Goal: Information Seeking & Learning: Learn about a topic

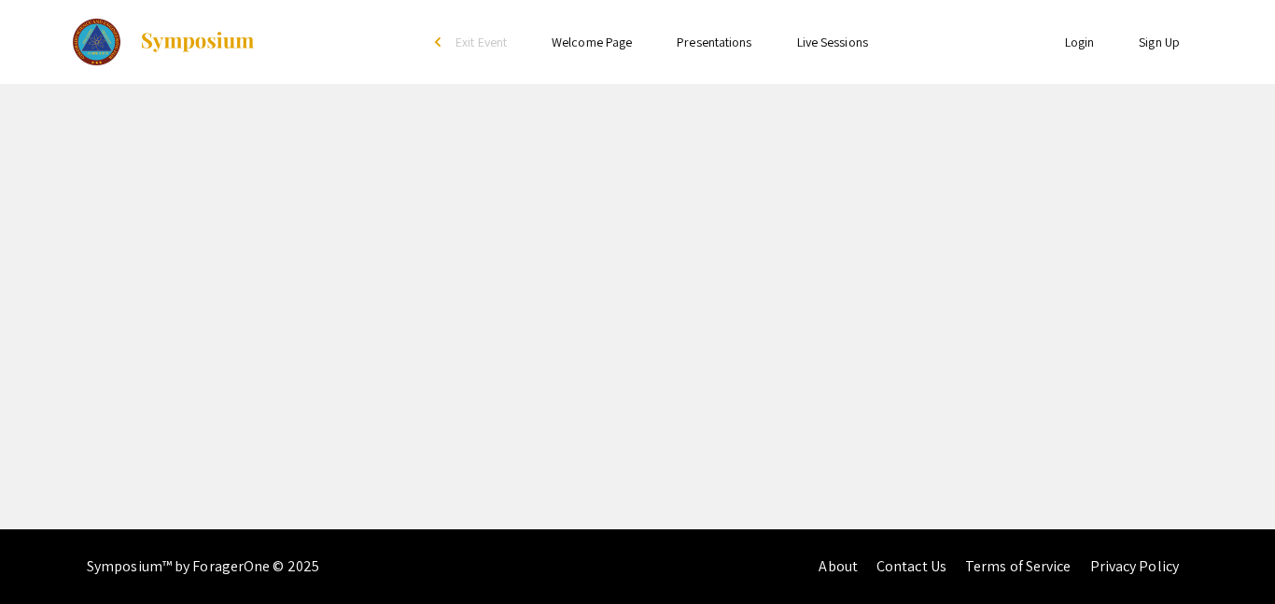
select select "custom"
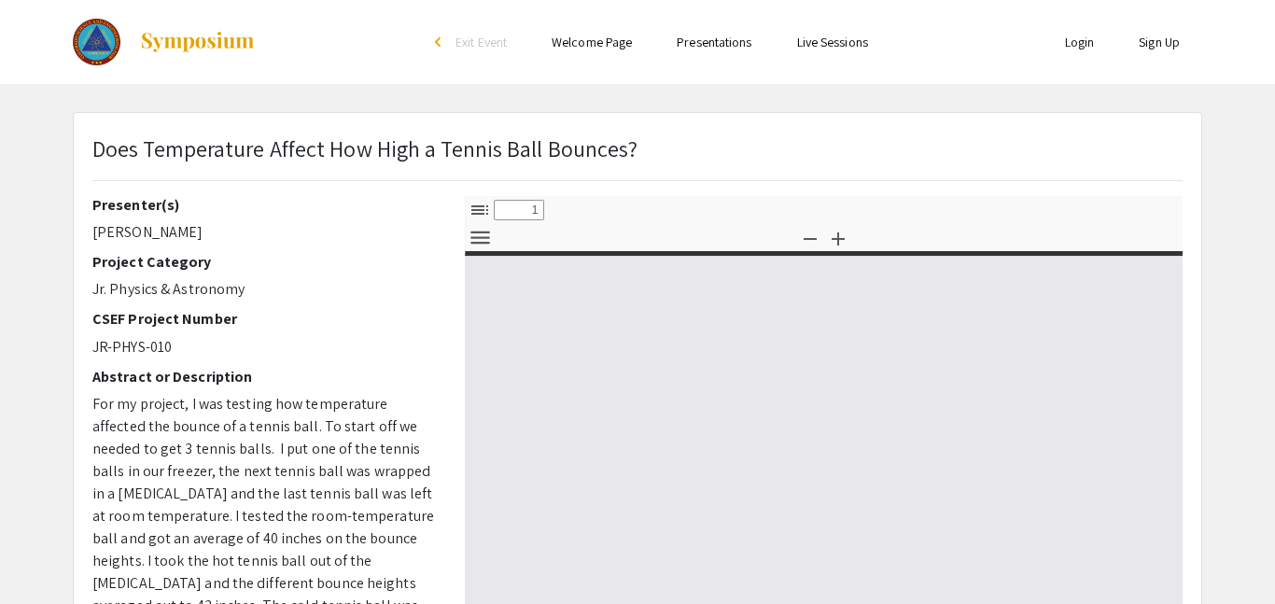
type input "0"
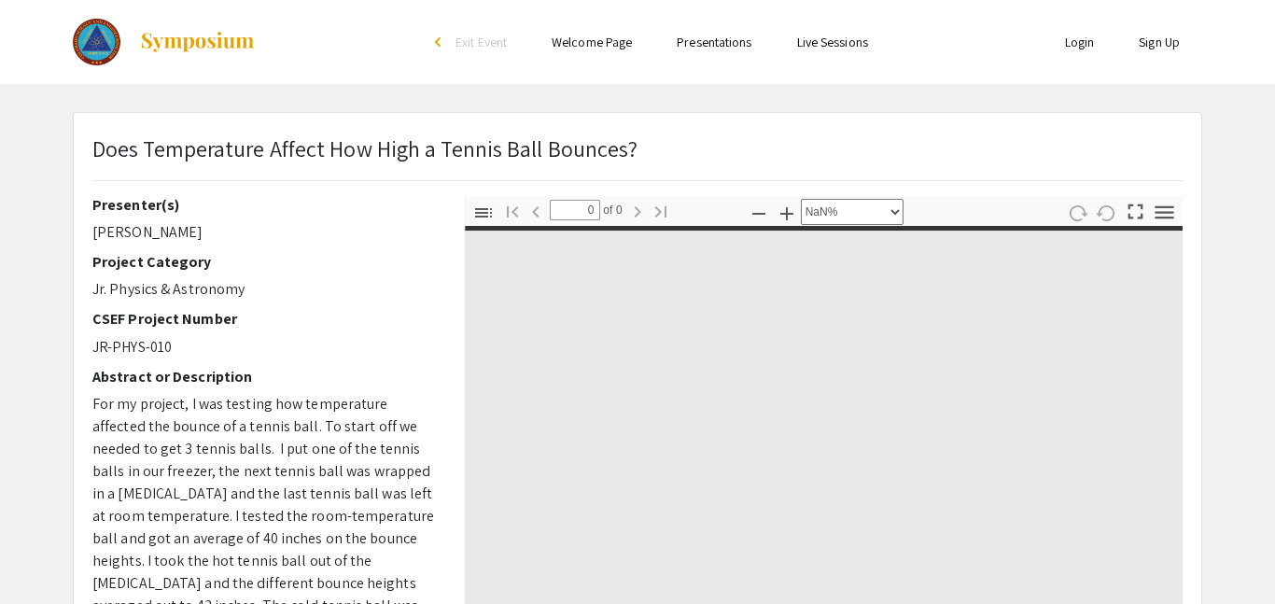
select select "auto"
type input "1"
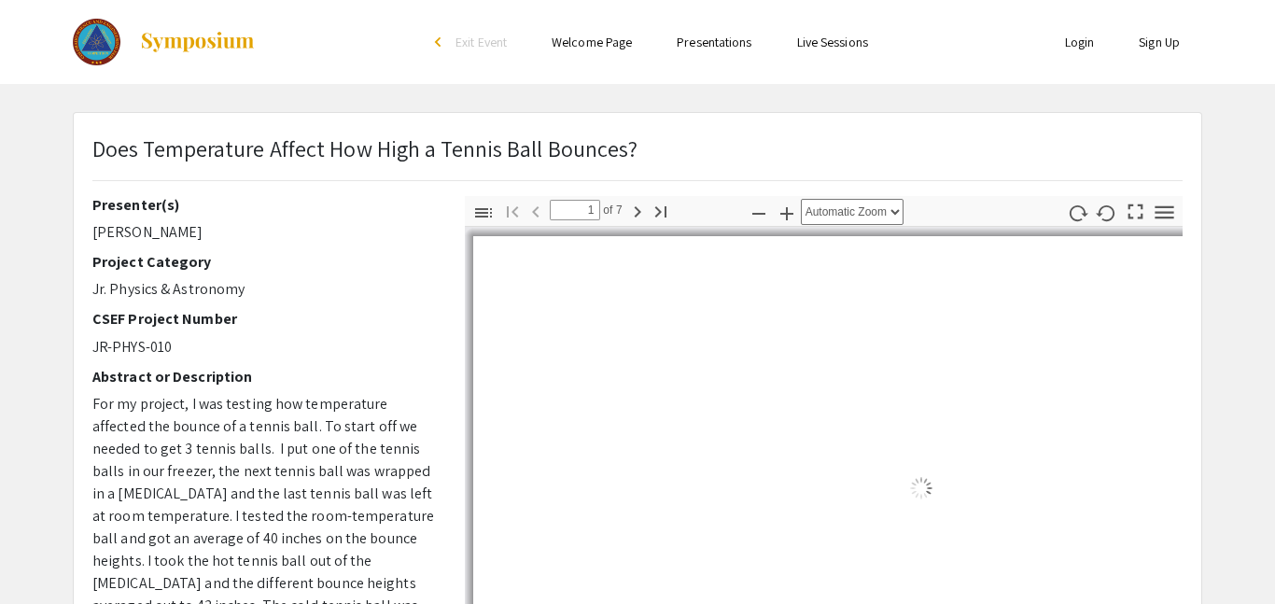
select select "auto"
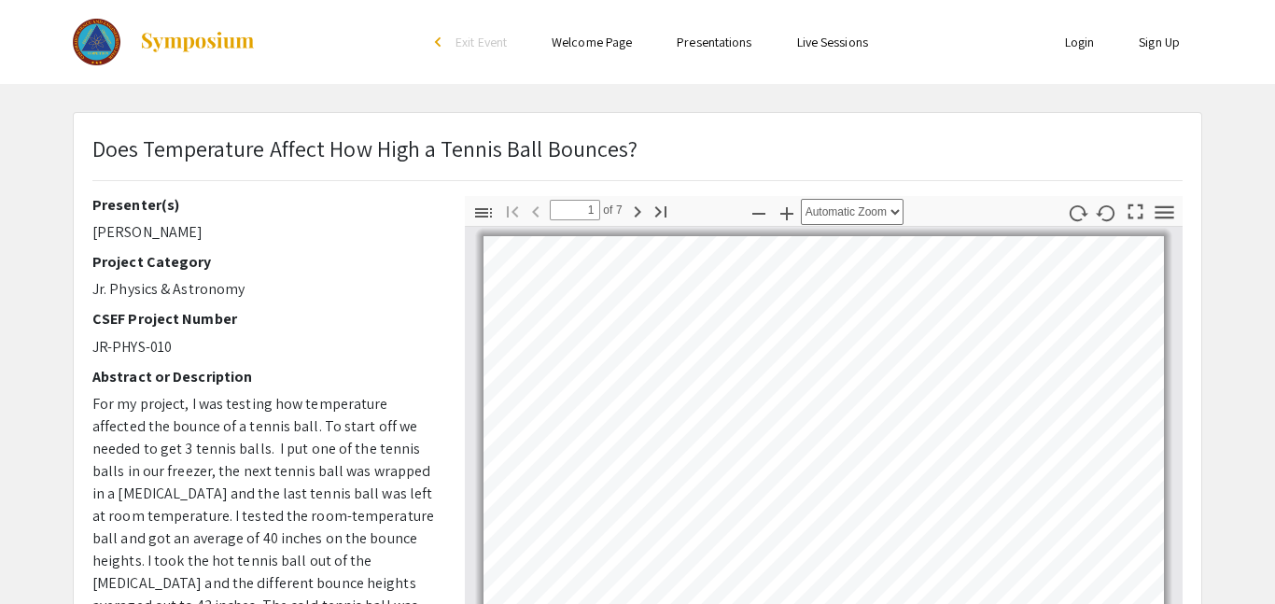
scroll to position [2, 0]
click at [639, 214] on icon "button" at bounding box center [637, 212] width 22 height 22
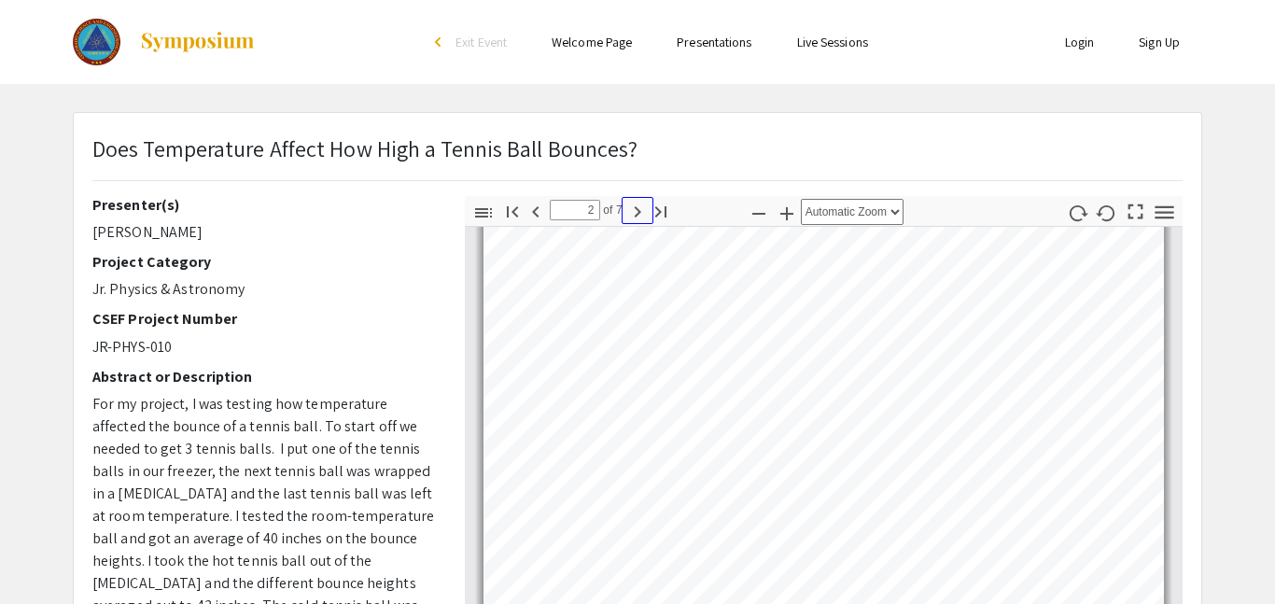
click at [638, 215] on icon "button" at bounding box center [637, 212] width 22 height 22
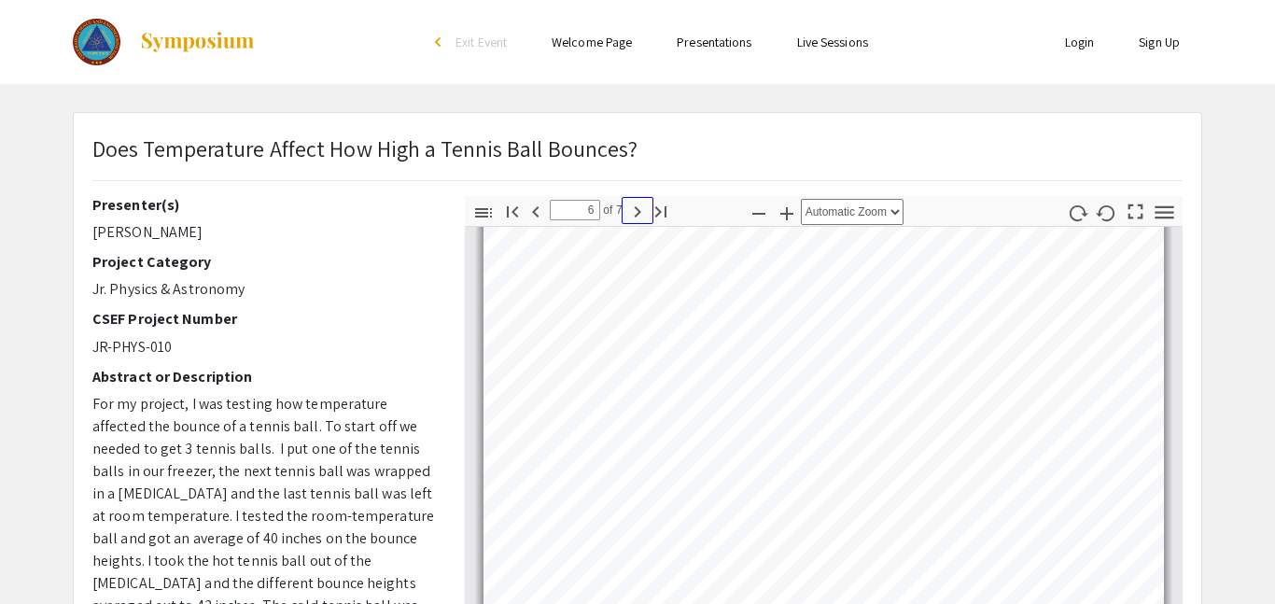
click at [638, 215] on icon "button" at bounding box center [637, 212] width 22 height 22
type input "7"
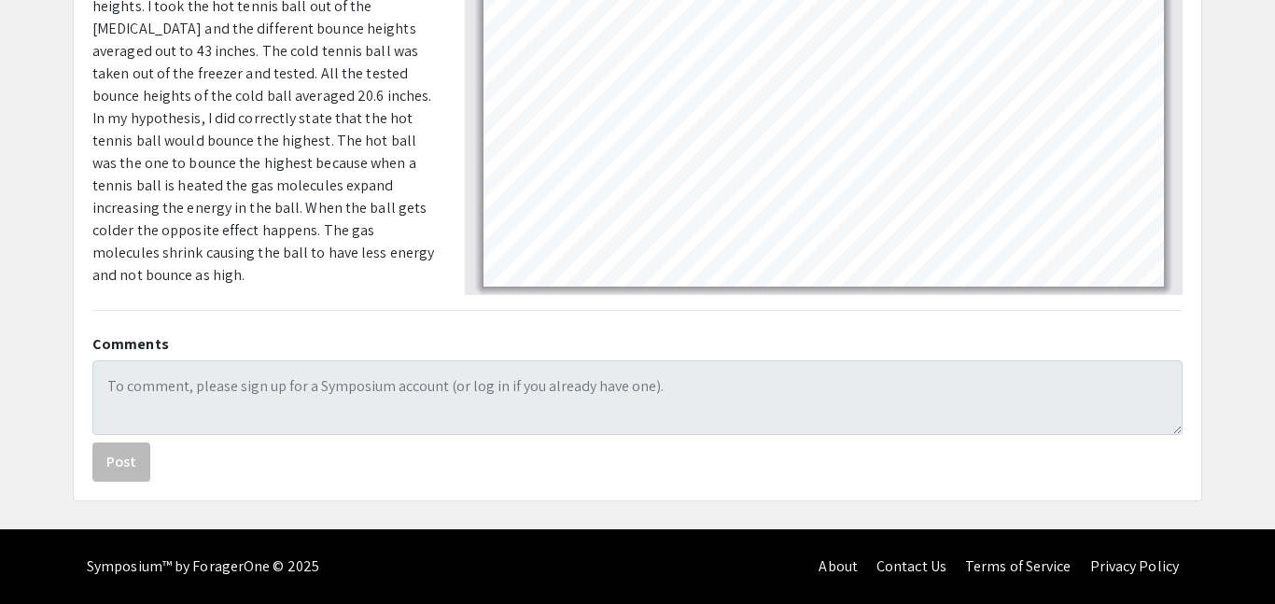
scroll to position [0, 0]
